Goal: Transaction & Acquisition: Purchase product/service

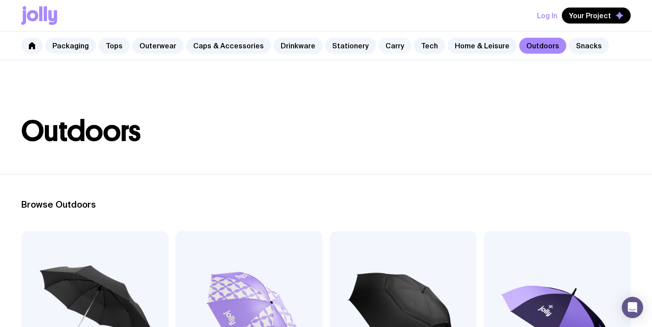
click at [384, 48] on link "Carry" at bounding box center [394, 46] width 33 height 16
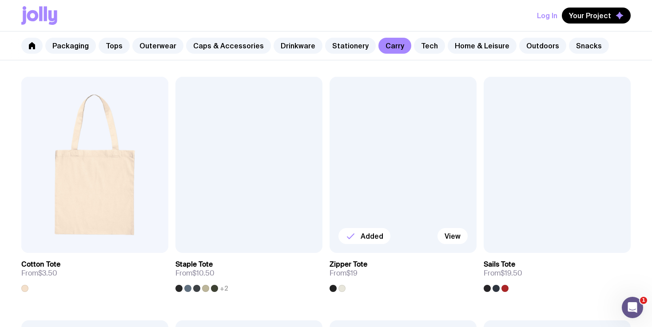
scroll to position [156, 0]
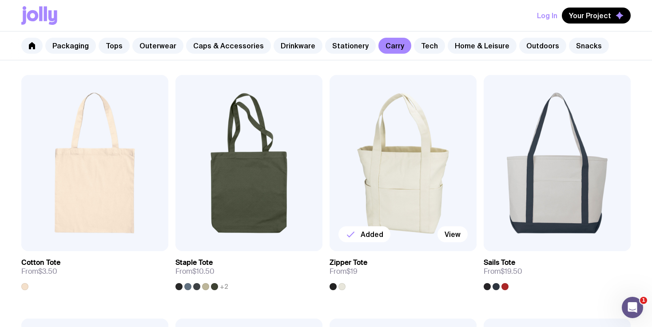
click at [396, 185] on img at bounding box center [402, 163] width 147 height 176
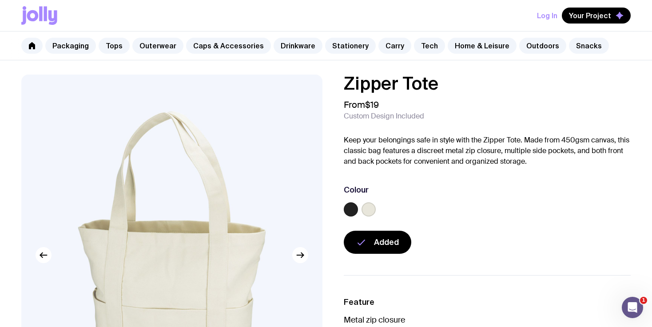
scroll to position [310, 0]
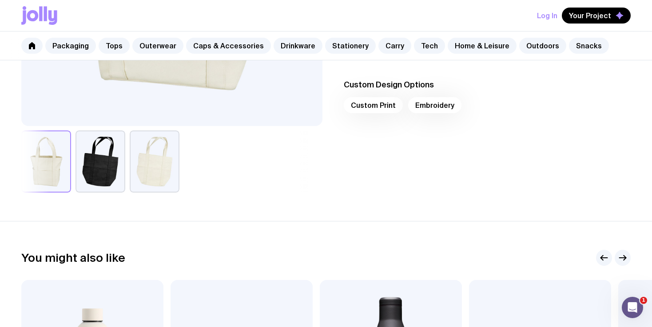
click at [105, 165] on button "button" at bounding box center [100, 162] width 50 height 62
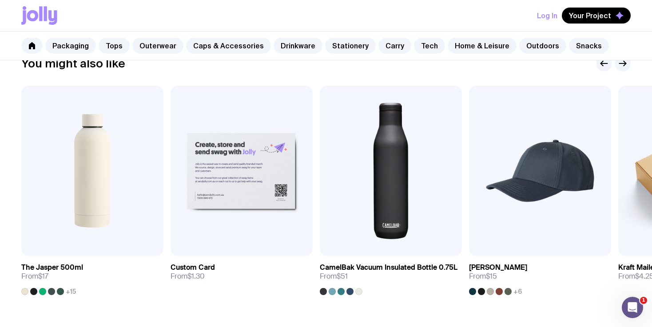
scroll to position [505, 0]
